Goal: Task Accomplishment & Management: Use online tool/utility

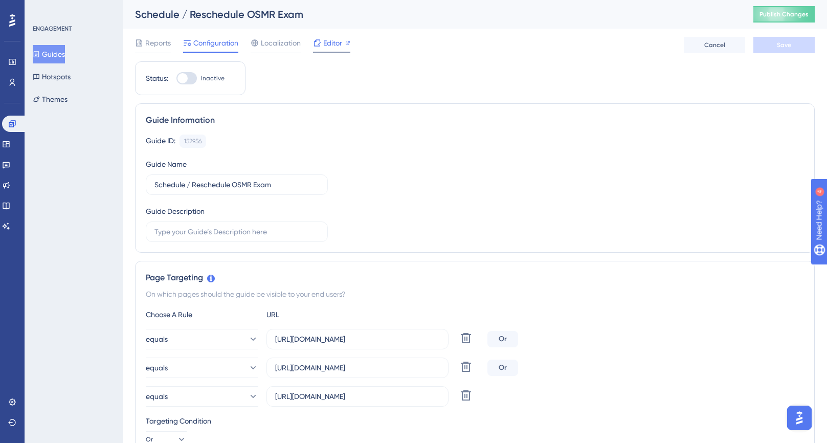
click at [336, 42] on span "Editor" at bounding box center [332, 43] width 19 height 12
click at [327, 44] on span "Editor" at bounding box center [332, 43] width 19 height 12
